Goal: Transaction & Acquisition: Book appointment/travel/reservation

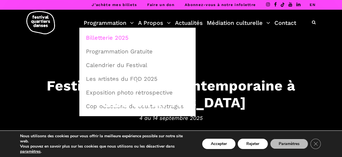
click at [111, 37] on link "Billetterie 2025" at bounding box center [137, 37] width 110 height 13
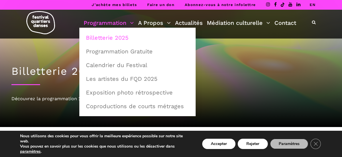
scroll to position [172, 0]
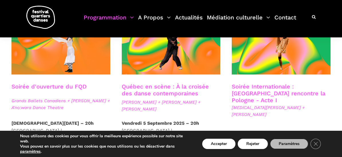
click at [136, 87] on link "Québec en scène : À la croisée des danse contemporaines" at bounding box center [165, 90] width 87 height 14
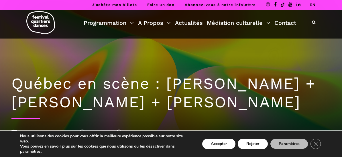
click at [19, 62] on div "Québec en scène : [PERSON_NAME] + [PERSON_NAME] + [PERSON_NAME] [DATE] 20h00 Ci…" at bounding box center [171, 105] width 330 height 132
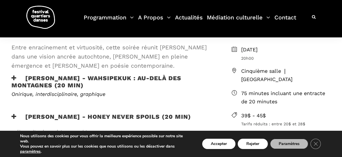
scroll to position [143, 0]
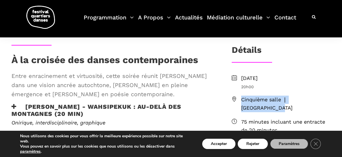
drag, startPoint x: 329, startPoint y: 99, endPoint x: 236, endPoint y: 99, distance: 92.7
click at [236, 99] on li "Cinquième salle ❘ Place des Arts" at bounding box center [281, 104] width 99 height 17
copy li "Cinquième salle ❘ Place des Arts"
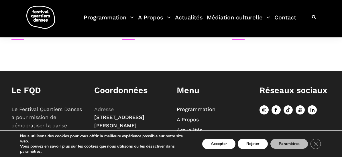
scroll to position [515, 0]
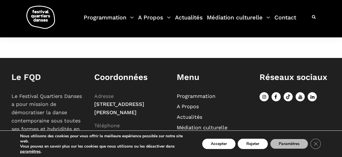
click at [11, 99] on div "Le FQD Le Festival Quartiers Danses a pour mission de démocratiser la danse con…" at bounding box center [47, 113] width 83 height 83
click at [7, 26] on div "Programmation Billetterie 2025 Programmation Gratuite Calendrier du Festival Le…" at bounding box center [170, 19] width 333 height 38
